Goal: Task Accomplishment & Management: Manage account settings

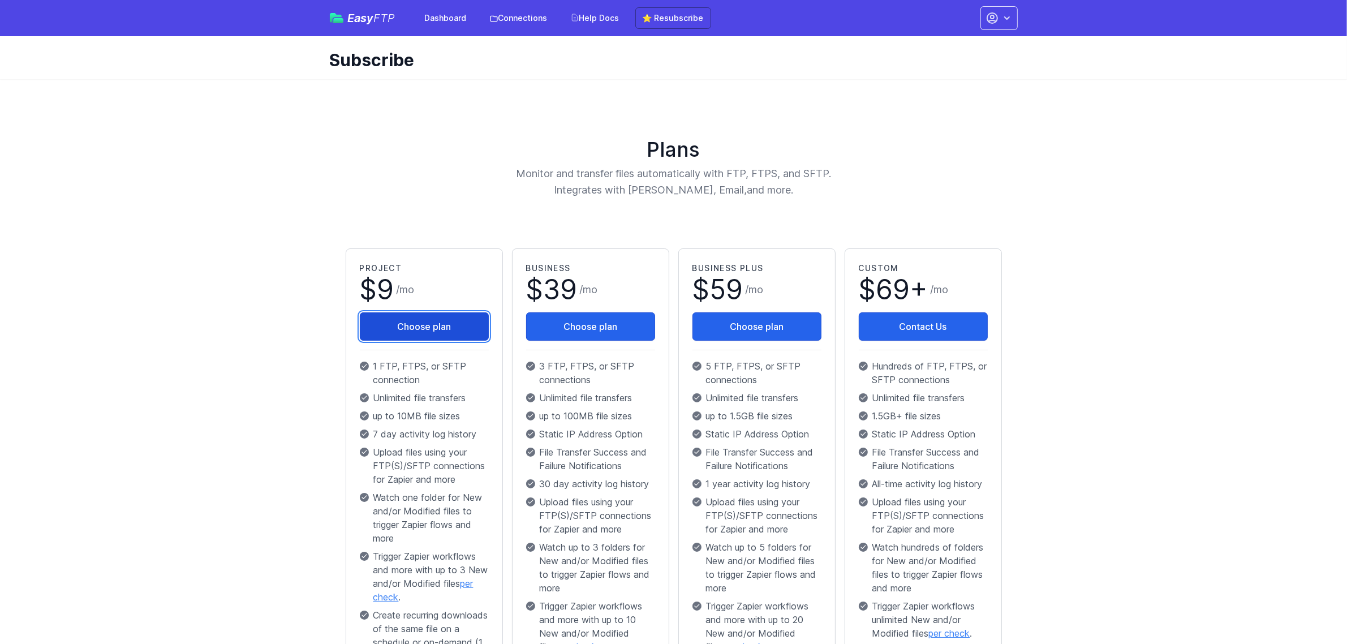
click at [420, 326] on button "Choose plan" at bounding box center [424, 326] width 129 height 28
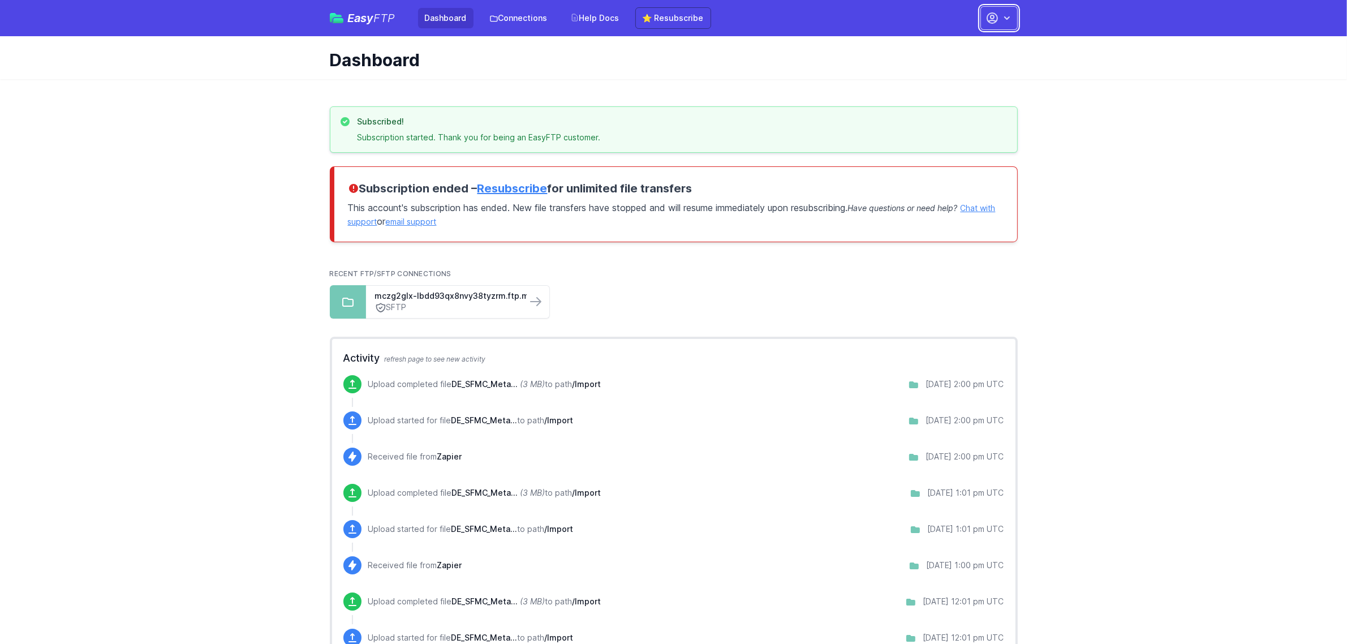
click at [1001, 17] on icon "button" at bounding box center [1006, 17] width 11 height 11
click at [963, 49] on link "Account Settings" at bounding box center [963, 47] width 109 height 20
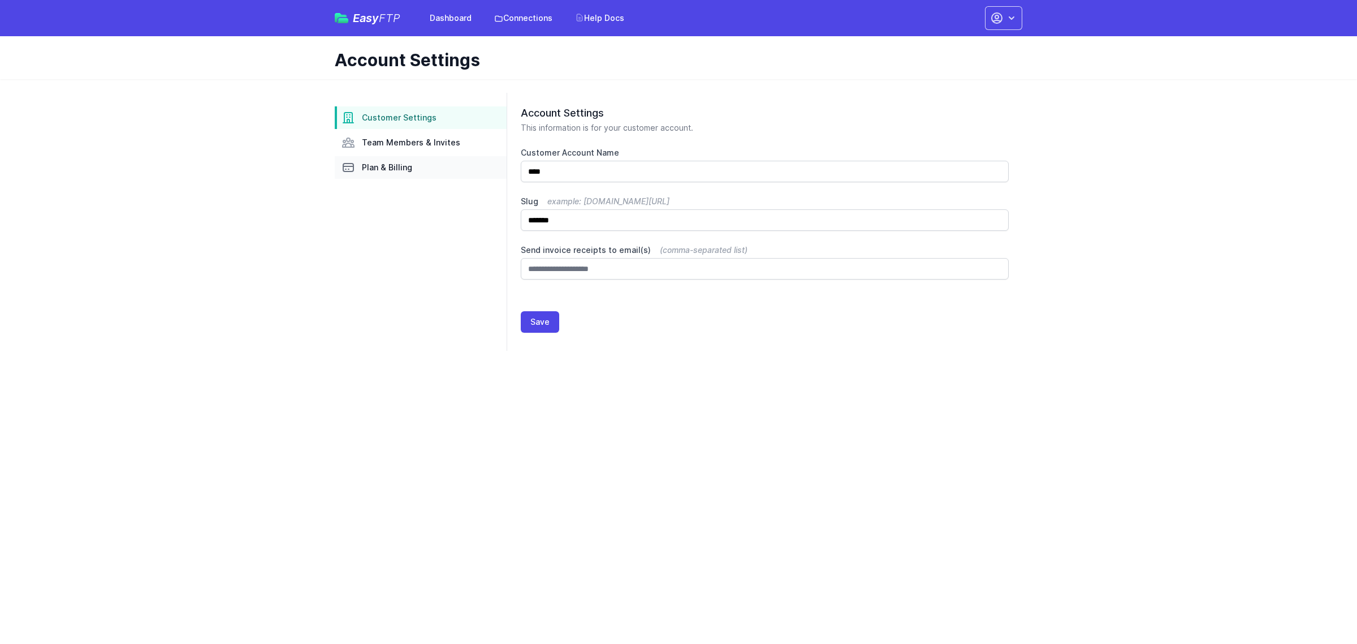
click at [406, 167] on span "Plan & Billing" at bounding box center [387, 167] width 50 height 11
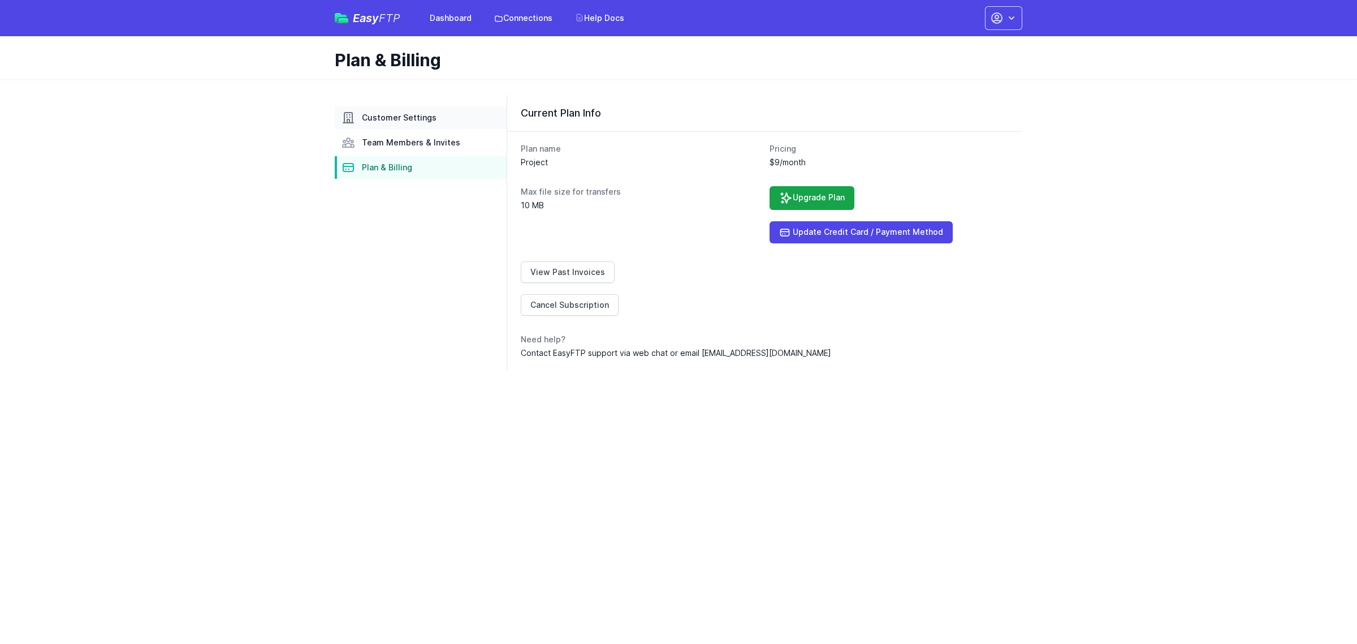
click at [402, 114] on span "Customer Settings" at bounding box center [399, 117] width 75 height 11
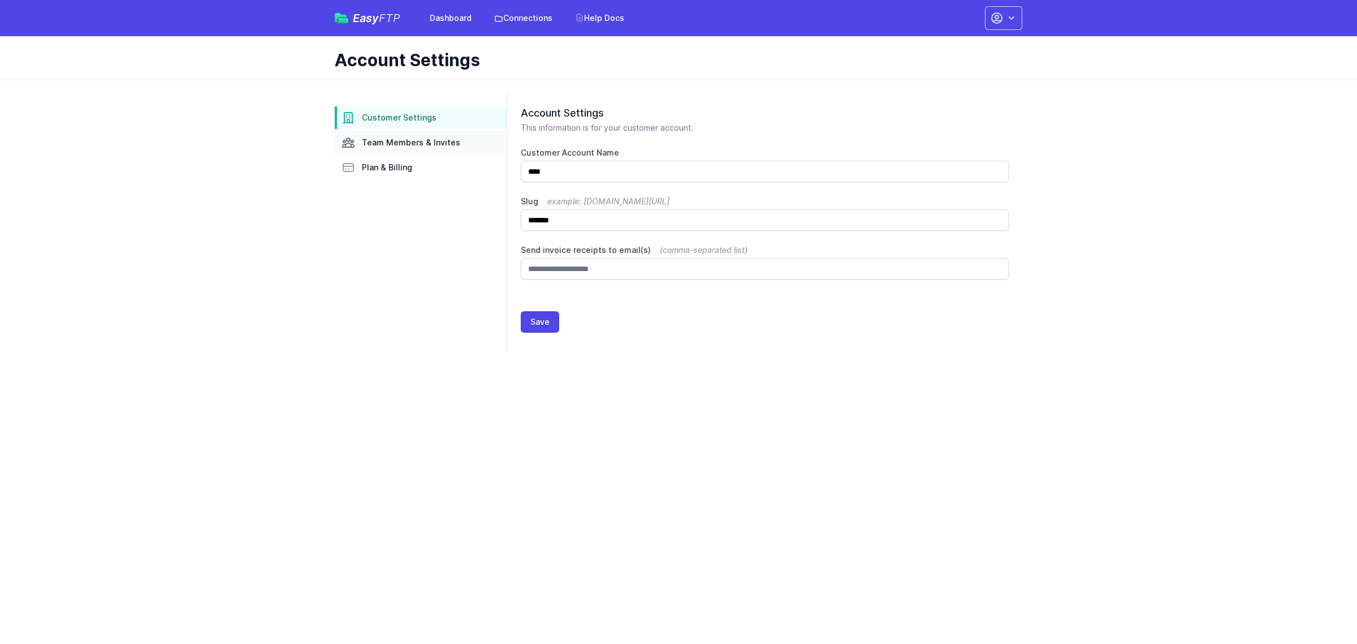
click at [421, 140] on span "Team Members & Invites" at bounding box center [411, 142] width 98 height 11
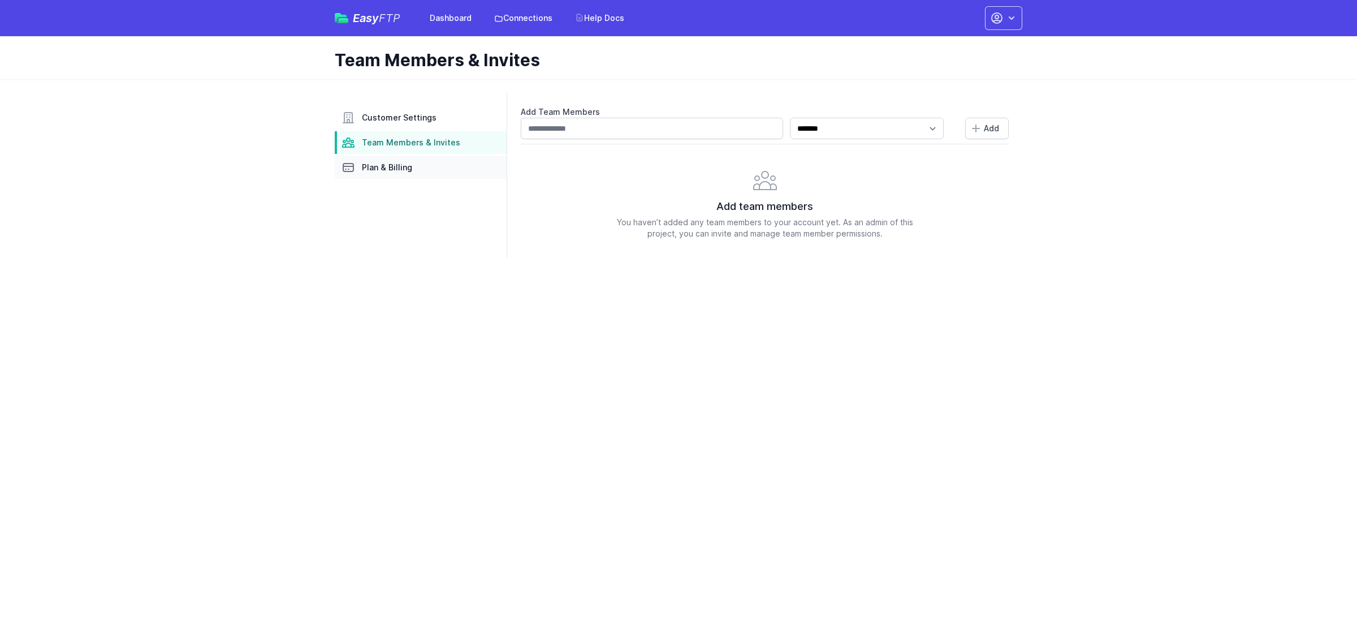
click at [404, 169] on span "Plan & Billing" at bounding box center [387, 167] width 50 height 11
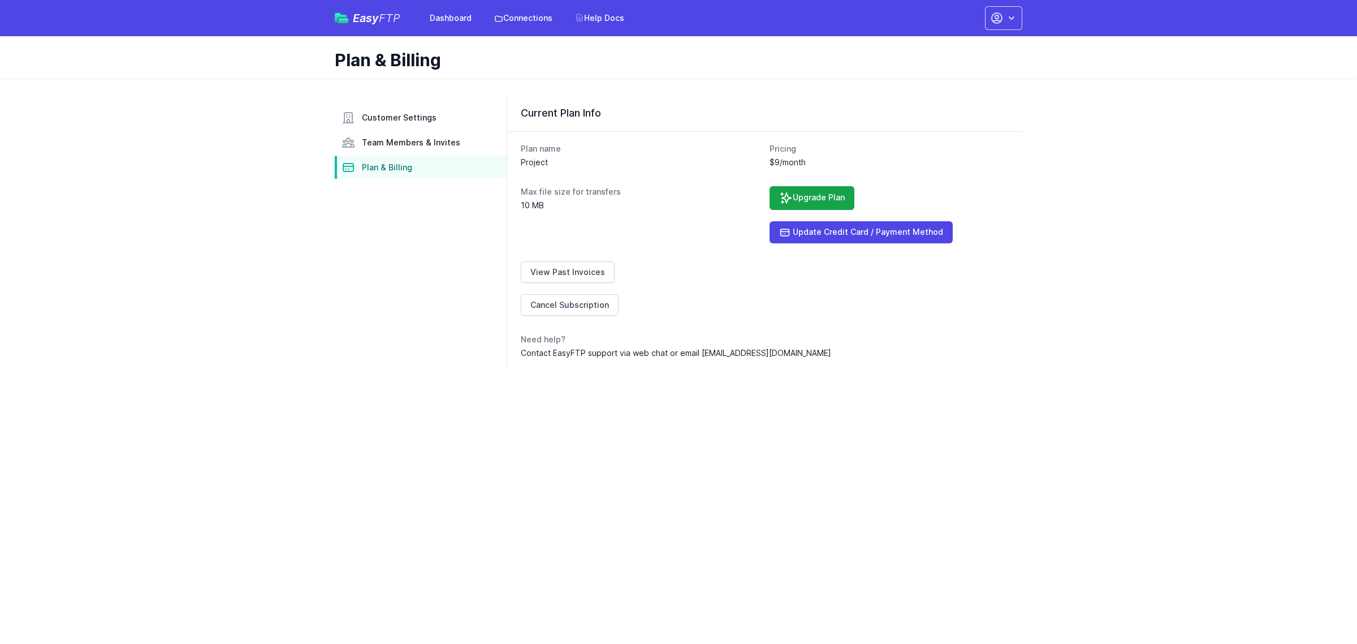
click at [775, 148] on dt "Pricing" at bounding box center [890, 148] width 240 height 11
click at [885, 383] on html "Easy FTP Dashboard Connections Help Docs Account Settings Your Profile Contact …" at bounding box center [678, 191] width 1357 height 383
click at [791, 162] on dd "$9/month" at bounding box center [890, 162] width 240 height 11
